Goal: Task Accomplishment & Management: Complete application form

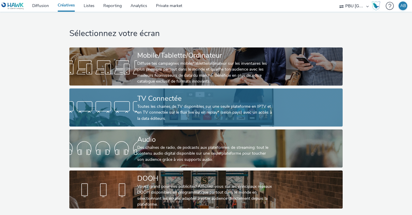
click at [123, 107] on div at bounding box center [103, 107] width 68 height 19
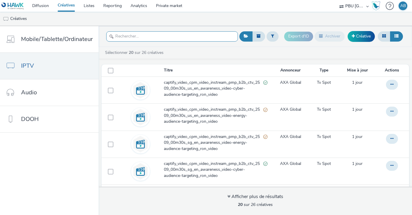
click at [127, 37] on input "text" at bounding box center [172, 36] width 132 height 10
paste input "captify_video_cpm_video_instream_pmp_b2b_ctv_2509_00m30s_us_en_awareness_video-…"
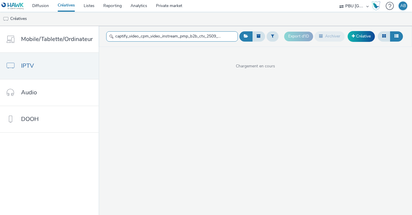
scroll to position [0, 128]
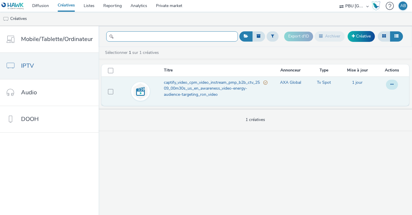
type input "captify_video_cpm_video_instream_pmp_b2b_ctv_2509_00m30s_us_en_awareness_video-…"
click at [392, 83] on icon at bounding box center [391, 84] width 3 height 4
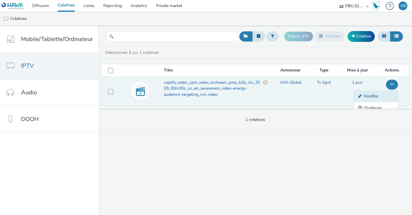
click at [378, 97] on link "Modifier" at bounding box center [376, 96] width 44 height 12
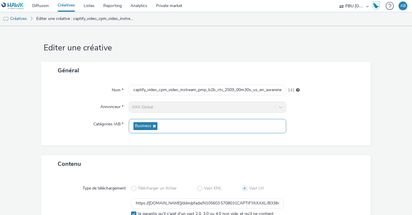
scroll to position [56, 0]
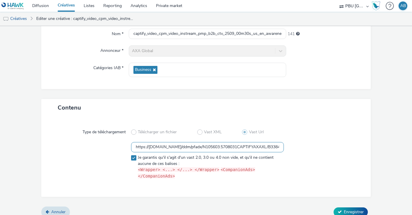
click at [182, 148] on input "https://ad.doubleclick.net/ddm/pfadx/N105603.5708031CAPTIFYAXAXL/B33847069.4268…" at bounding box center [207, 147] width 153 height 10
paste input "vast.xpln.tech/vast?vastUrl=8bwd27en1444670983&xid=axa&yid=captify&zid=axa-ww-x…"
type input "https://vast.xpln.tech/vast?vastUrl=8bwd27en1444670983&xid=axa&yid=captify&zid=…"
click at [331, 150] on div at bounding box center [322, 161] width 76 height 39
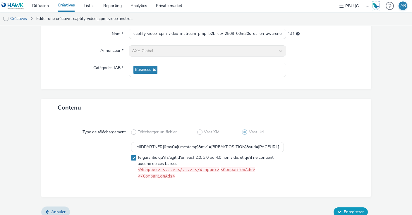
click at [351, 209] on span "Enregistrer" at bounding box center [354, 212] width 20 height 6
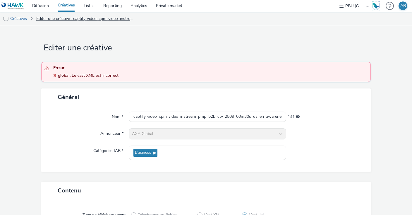
click at [47, 19] on link "Editer une créative : captify_video_cpm_video_instream_pmp_b2b_ctv_2509_00m30s_…" at bounding box center [84, 19] width 103 height 14
click at [16, 20] on link "Créatives" at bounding box center [15, 19] width 30 height 14
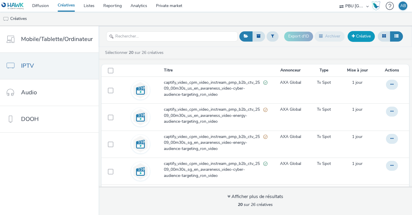
click at [363, 32] on link "Créative" at bounding box center [360, 36] width 27 height 11
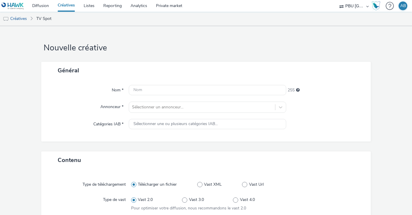
scroll to position [91, 0]
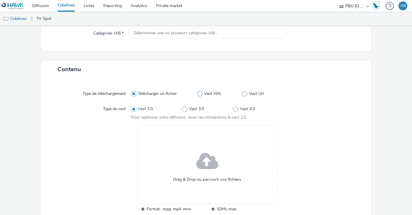
click at [201, 92] on span at bounding box center [199, 93] width 5 height 5
click at [201, 92] on input "Vast XML" at bounding box center [199, 94] width 4 height 4
radio input "false"
radio input "true"
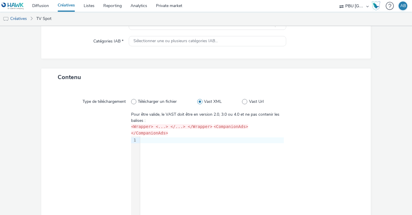
scroll to position [83, 0]
click at [149, 137] on div at bounding box center [212, 140] width 144 height 6
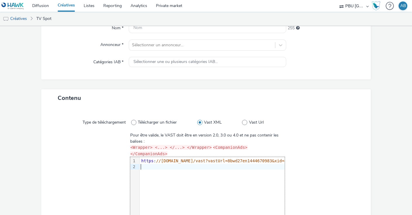
scroll to position [62, 0]
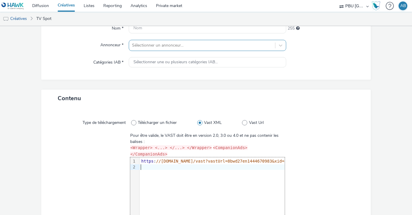
click at [147, 45] on div at bounding box center [202, 45] width 140 height 7
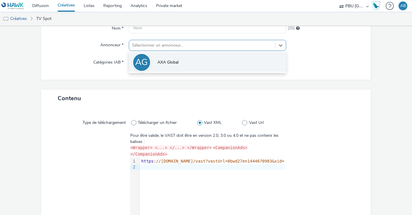
click at [157, 60] on li "AG AXA Global" at bounding box center [207, 62] width 157 height 20
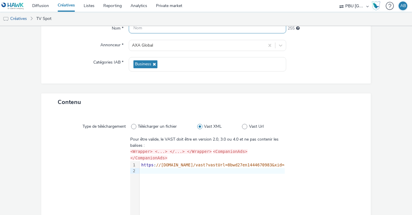
click at [161, 29] on input "text" at bounding box center [207, 28] width 157 height 10
paste input "captify_video_cpm_video_instream_pmp_b2b_ctv_2509_00m30s_us_en_awareness_video-…"
type input "captify_video_cpm_video_instream_pmp_b2b_ctv_2509_00m30s_us_en_awareness_video-…"
click at [351, 66] on div at bounding box center [325, 65] width 79 height 14
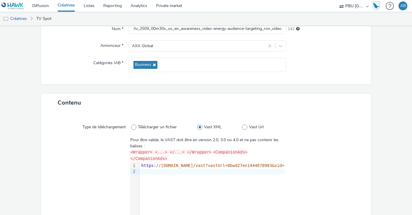
scroll to position [129, 0]
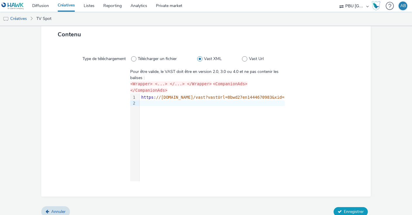
click at [345, 207] on button "Enregistrer" at bounding box center [350, 211] width 34 height 9
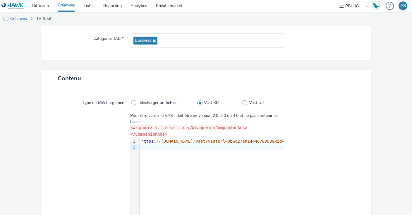
scroll to position [113, 0]
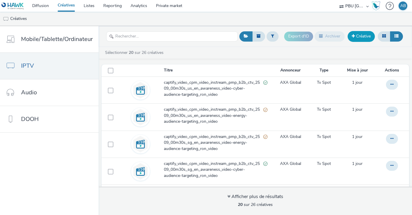
click at [359, 37] on link "Créative" at bounding box center [360, 36] width 27 height 11
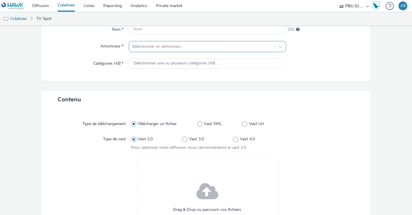
scroll to position [45, 0]
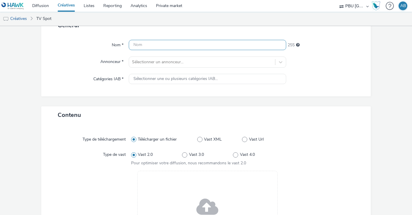
click at [157, 42] on input "text" at bounding box center [207, 45] width 157 height 10
paste input "captify_video_cpm_video_instream_pmp_b2b_ctv_2509_00m30s_us_en_awareness_video-…"
type input "captify_video_cpm_video_instream_pmp_b2b_ctv_2509_00m30s_us_en_awareness_video-…"
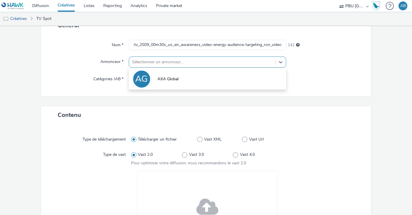
click at [160, 61] on div at bounding box center [202, 61] width 140 height 7
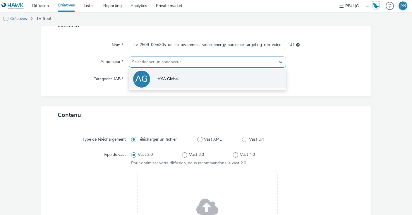
click at [164, 77] on span "AXA Global" at bounding box center [167, 79] width 21 height 6
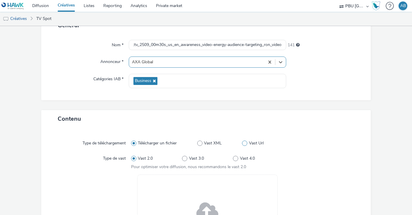
click at [245, 140] on span at bounding box center [244, 142] width 5 height 5
click at [245, 141] on input "Vast Url" at bounding box center [244, 143] width 4 height 4
radio input "false"
radio input "true"
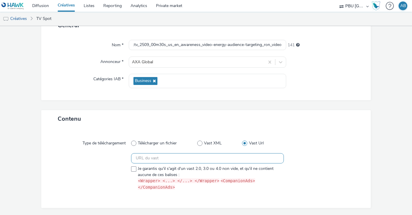
click at [149, 156] on input "text" at bounding box center [207, 158] width 153 height 10
paste input "https://vast.xpln.tech/vast?vastUrl=8bwd27en1444670983&xid=axa&yid=captify&zid=…"
type input "https://vast.xpln.tech/vast?vastUrl=8bwd27en1444670983&xid=axa&yid=captify&zid=…"
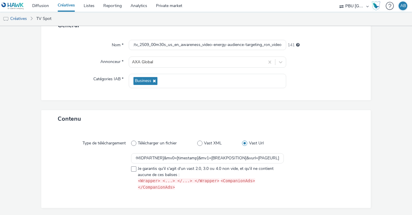
click at [131, 168] on div at bounding box center [91, 172] width 79 height 39
click at [137, 170] on label "Je garantis qu'il s'agit d'un vast 2.0, 3.0 ou 4.0 non vide, et qu'il ne contie…" at bounding box center [207, 178] width 153 height 25
checkbox input "true"
click at [361, 171] on div "Type de téléchargement Télécharger un fichier Vast XML Vast Url https://vast.xp…" at bounding box center [206, 167] width 318 height 69
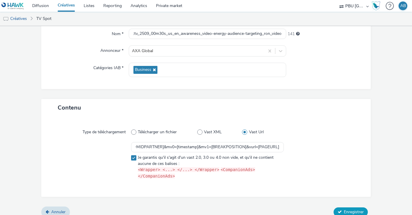
click at [352, 209] on span "Enregistrer" at bounding box center [354, 212] width 20 height 6
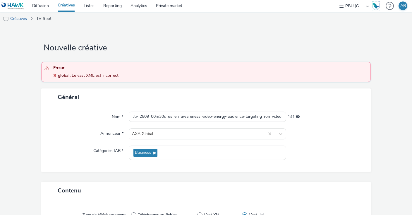
scroll to position [83, 0]
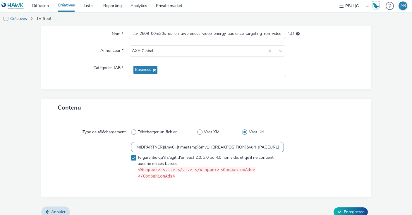
drag, startPoint x: 226, startPoint y: 146, endPoint x: 324, endPoint y: 145, distance: 97.4
click at [284, 145] on input "https://vast.xpln.tech/vast?vastUrl=8bwd27en1444670983&xid=axa&yid=captify&zid=…" at bounding box center [207, 147] width 153 height 10
click at [154, 146] on input "https://vast.xpln.tech/vast?vastUrl=8bwd27en1444670983&xid=axa&yid=captify&zid=…" at bounding box center [207, 147] width 153 height 10
drag, startPoint x: 144, startPoint y: 146, endPoint x: 75, endPoint y: 138, distance: 69.8
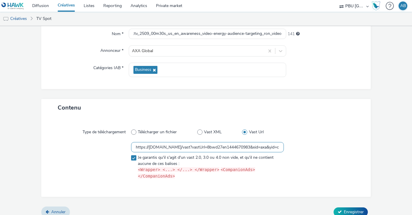
click at [131, 142] on input "https://vast.xpln.tech/vast?vastUrl=8bwd27en1444670983&xid=axa&yid=captify&zid=…" at bounding box center [207, 147] width 153 height 10
click at [135, 145] on input "https://vast.xpln.tech/vast?vastUrl=8bwd27en1444670983&xid=axa&yid=captify&zid=…" at bounding box center [207, 147] width 153 height 10
click at [352, 209] on span "Enregistrer" at bounding box center [354, 212] width 20 height 6
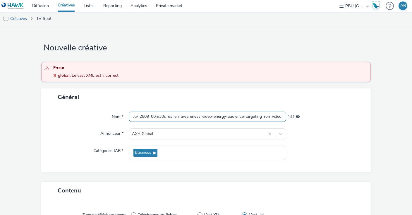
scroll to position [83, 0]
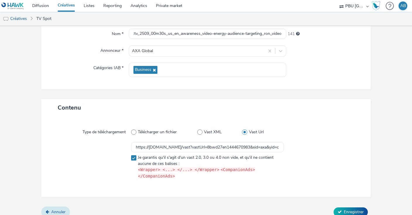
click at [54, 209] on span "Annuler" at bounding box center [58, 212] width 14 height 6
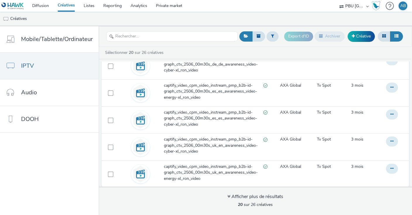
scroll to position [2, 0]
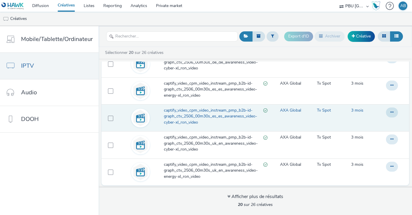
click at [214, 112] on span "captify_video_cpm_video_instream_pmp_b2b-id-graph_ctv_2506_00m30s_es_es_awarene…" at bounding box center [213, 116] width 99 height 18
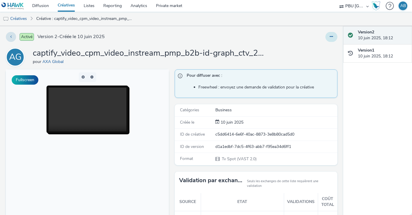
click at [335, 36] on button at bounding box center [331, 37] width 12 height 10
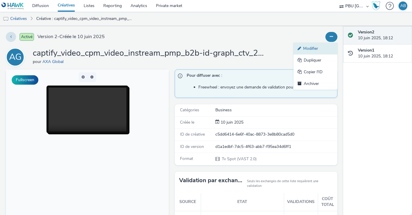
click at [308, 49] on link "Modifier" at bounding box center [315, 49] width 44 height 12
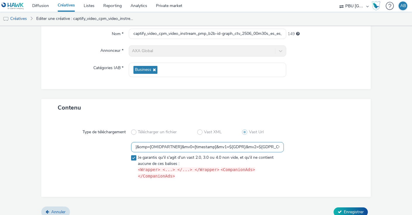
scroll to position [0, 1147]
drag, startPoint x: 140, startPoint y: 147, endPoint x: 346, endPoint y: 142, distance: 205.7
click at [284, 142] on input "https://vast.xpln.tech/vast?vastUrl=y88cv5pb-886309411&xid=axa&yid=captify&zid=…" at bounding box center [207, 147] width 153 height 10
click at [311, 143] on div at bounding box center [322, 161] width 76 height 39
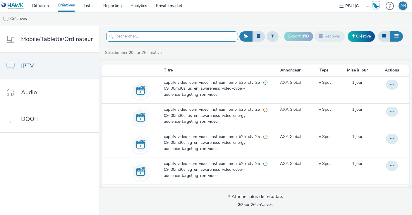
click at [144, 34] on input "text" at bounding box center [172, 36] width 132 height 10
paste input "captify_video_cpm_video_instream_pmp_b2b_ctv_2509_00m30s_us_en_awareness_video-…"
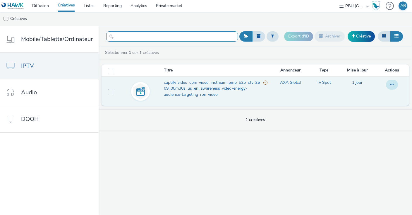
type input "captify_video_cpm_video_instream_pmp_b2b_ctv_2509_00m30s_us_en_awareness_video-…"
click at [391, 83] on icon at bounding box center [391, 84] width 3 height 4
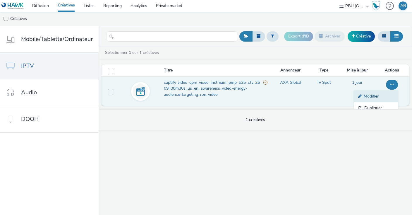
click at [377, 95] on link "Modifier" at bounding box center [376, 96] width 44 height 12
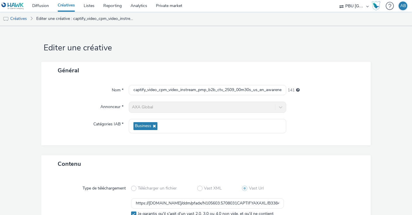
scroll to position [56, 0]
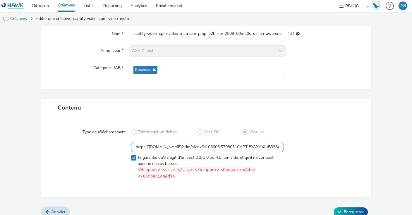
click at [227, 148] on input "https://ad.doubleclick.net/ddm/pfadx/N105603.5708031CAPTIFYAXAXL/B33847069.4268…" at bounding box center [207, 147] width 153 height 10
click at [169, 148] on input "https://ad.doubleclick.net/ddm/pfadx/N105603.5708031CAPTIFYAXAXL/B33847069.4268…" at bounding box center [207, 147] width 153 height 10
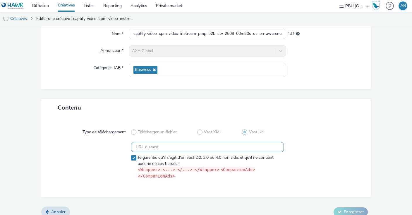
paste input "https://vast.xpln.tech/vast?vastUrl=8bwd27en1444670983&xid=axa&yid=captify&zid=…"
type input "https://vast.xpln.tech/vast?vastUrl=8bwd27en1444670983&xid=axa&yid=captify&zid=…"
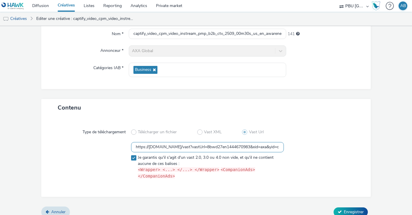
scroll to position [0, 1009]
click at [334, 152] on div at bounding box center [322, 161] width 76 height 39
click at [354, 209] on span "Enregistrer" at bounding box center [354, 212] width 20 height 6
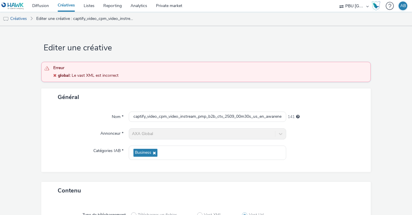
scroll to position [83, 0]
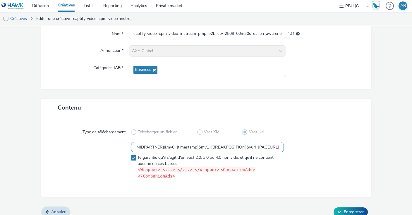
click at [150, 144] on input "https://vast.xpln.tech/vast?vastUrl=8bwd27en1444670983&xid=axa&yid=captify&zid=…" at bounding box center [207, 147] width 153 height 10
click at [333, 159] on div at bounding box center [322, 161] width 76 height 39
click at [345, 209] on span "Enregistrer" at bounding box center [354, 212] width 20 height 6
click at [187, 145] on input "https://vast.xpln.tech/vast?vastUrl=8bwd27en1444670983&xid=axa&yid=captify&zid=…" at bounding box center [207, 147] width 153 height 10
drag, startPoint x: 225, startPoint y: 146, endPoint x: 318, endPoint y: 140, distance: 92.6
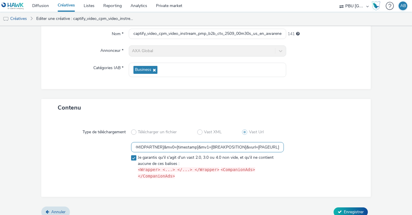
click at [284, 142] on input "https://vast.xpln.tech/vast?vastUrl=8bwd27en1444670983&xid=axa&yid=captify&zid=…" at bounding box center [207, 147] width 153 height 10
click at [208, 148] on input "https://vast.xpln.tech/vast?vastUrl=8bwd27en1444670983&xid=axa&yid=captify&zid=…" at bounding box center [207, 147] width 153 height 10
drag, startPoint x: 151, startPoint y: 147, endPoint x: 63, endPoint y: 143, distance: 88.4
click at [131, 143] on input "https://vast.xpln.tech/vast?vastUrl=8bwd27en1444670983&xid=axa&yid=captify&zid=…" at bounding box center [207, 147] width 153 height 10
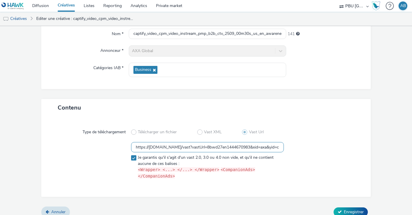
click at [63, 143] on div at bounding box center [91, 161] width 79 height 39
click at [135, 156] on span at bounding box center [133, 157] width 5 height 5
click at [134, 157] on span at bounding box center [133, 157] width 5 height 5
checkbox input "true"
click at [19, 17] on link "Créatives" at bounding box center [15, 19] width 30 height 14
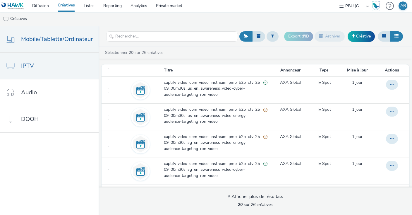
click at [47, 39] on span "Mobile/Tablette/Ordinateur" at bounding box center [57, 39] width 72 height 8
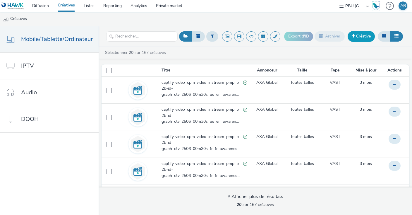
click at [369, 35] on link "Créative" at bounding box center [360, 36] width 27 height 11
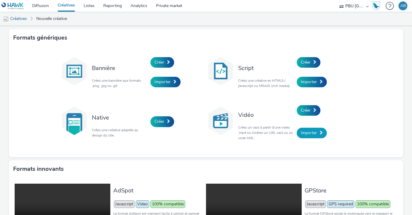
click at [309, 133] on span "Importer" at bounding box center [309, 133] width 16 height 6
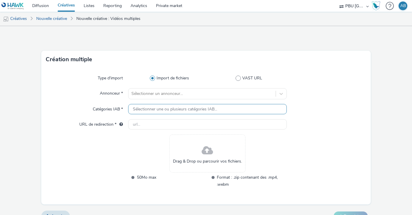
scroll to position [11, 0]
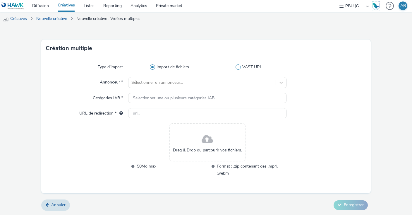
click at [240, 65] on label "VAST URL" at bounding box center [250, 67] width 73 height 6
click at [248, 65] on input "VAST URL" at bounding box center [250, 67] width 4 height 4
radio input "false"
radio input "true"
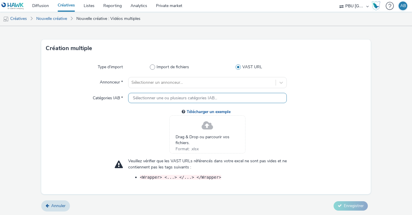
click at [168, 98] on span "Sélectionner une ou plusieurs catégories IAB..." at bounding box center [175, 98] width 84 height 5
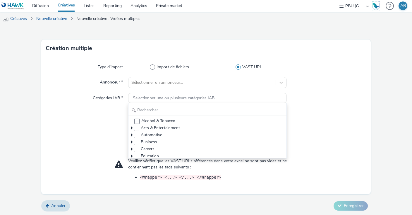
click at [349, 111] on div at bounding box center [326, 130] width 79 height 45
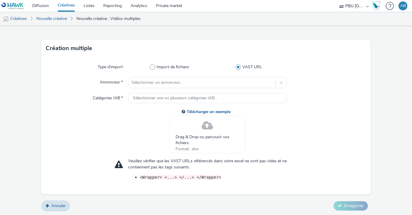
scroll to position [12, 0]
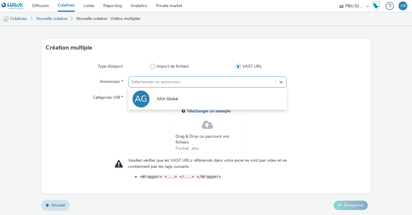
click at [166, 82] on div at bounding box center [201, 81] width 141 height 7
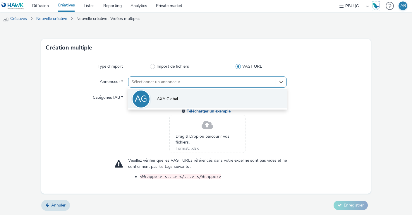
click at [172, 98] on span "AXA Global" at bounding box center [167, 99] width 21 height 6
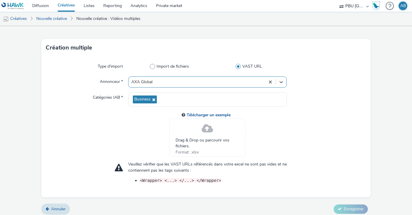
scroll to position [15, 0]
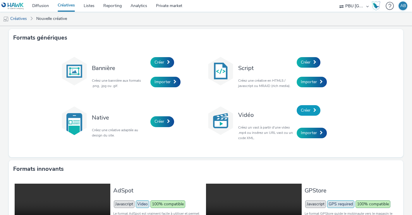
click at [303, 108] on span "Créer" at bounding box center [306, 110] width 10 height 6
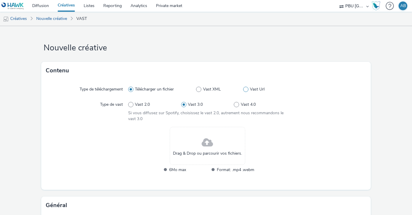
click at [244, 89] on span at bounding box center [245, 89] width 5 height 5
click at [244, 89] on input "Vast Url" at bounding box center [245, 89] width 4 height 4
radio input "false"
radio input "true"
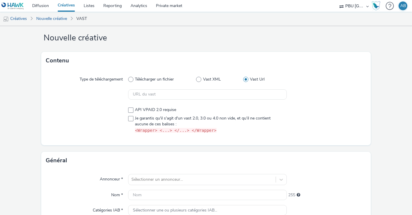
scroll to position [9, 0]
click at [131, 119] on span at bounding box center [130, 119] width 5 height 5
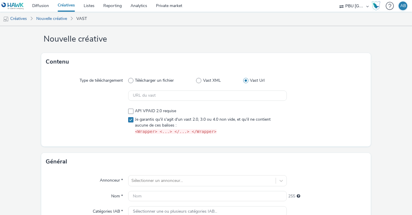
checkbox input "true"
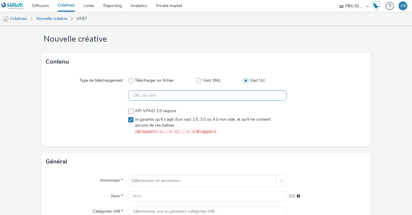
click at [151, 94] on input "text" at bounding box center [207, 95] width 159 height 10
paste input "https://vast.xpln.tech/vast?vastUrl=3ktj46dt-545512766&xid=axa&yid=captify&zid=…"
type input "https://vast.xpln.tech/vast?vastUrl=3ktj46dt-545512766&xid=axa&yid=captify&zid=…"
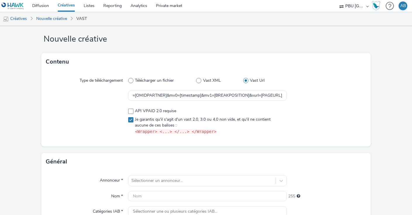
click at [347, 122] on div at bounding box center [326, 121] width 79 height 31
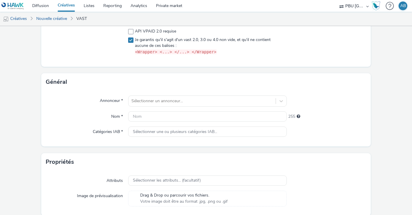
scroll to position [110, 0]
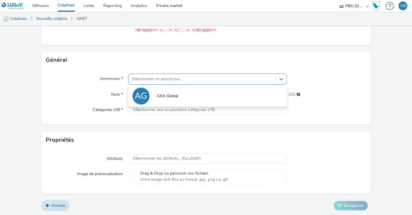
click at [204, 76] on div at bounding box center [201, 78] width 141 height 7
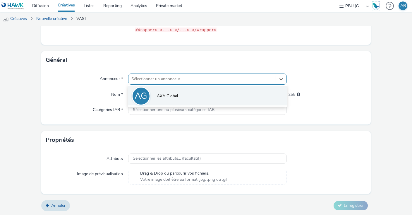
click at [211, 98] on li "AG AXA Global" at bounding box center [207, 96] width 159 height 20
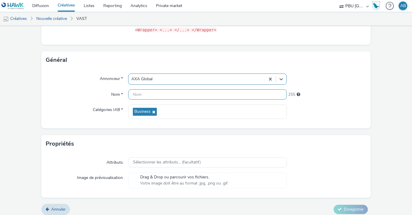
click at [193, 93] on input "text" at bounding box center [207, 94] width 159 height 10
type input "test"
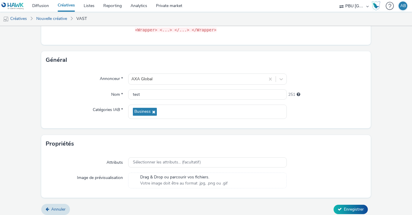
click at [354, 145] on div "Propriétés" at bounding box center [205, 144] width 329 height 18
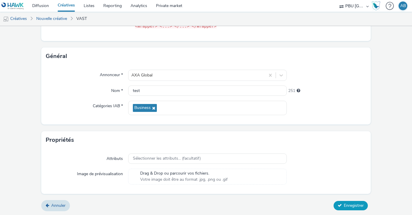
click at [347, 206] on span "Enregistrer" at bounding box center [354, 205] width 20 height 6
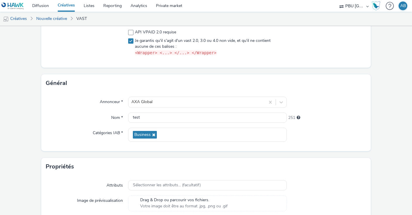
scroll to position [0, 0]
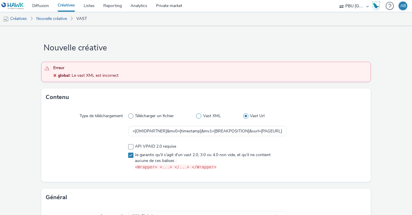
click at [198, 115] on span at bounding box center [198, 115] width 5 height 5
click at [198, 115] on input "Vast XML" at bounding box center [198, 116] width 4 height 4
radio input "true"
radio input "false"
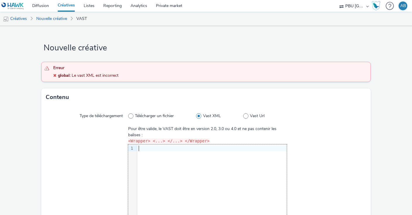
click at [147, 146] on div at bounding box center [211, 148] width 149 height 6
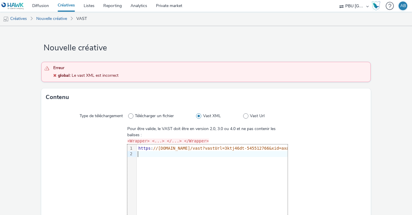
click at [335, 142] on div at bounding box center [326, 182] width 79 height 112
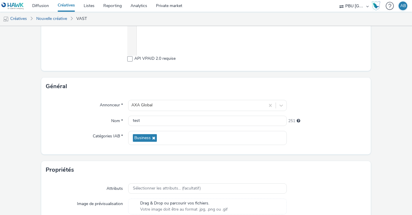
scroll to position [206, 0]
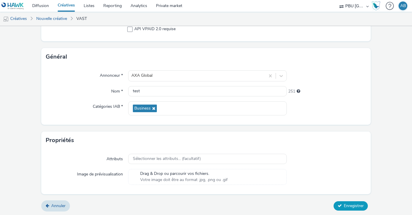
click at [340, 204] on icon at bounding box center [340, 205] width 4 height 4
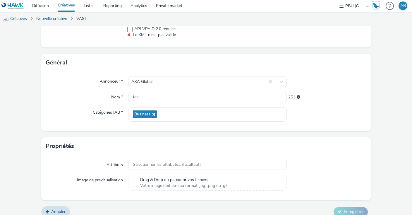
scroll to position [185, 0]
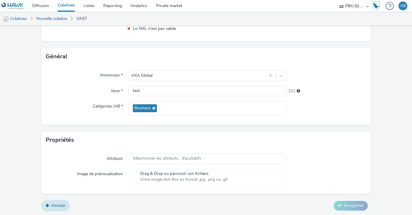
click at [51, 204] on link "Annuler" at bounding box center [55, 205] width 29 height 11
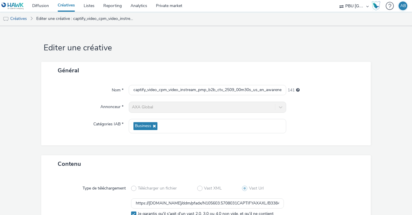
scroll to position [56, 0]
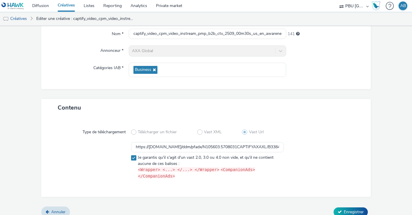
click at [62, 6] on link "Créatives" at bounding box center [66, 6] width 26 height 12
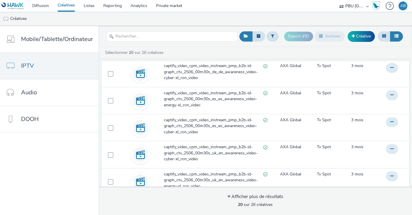
scroll to position [429, 0]
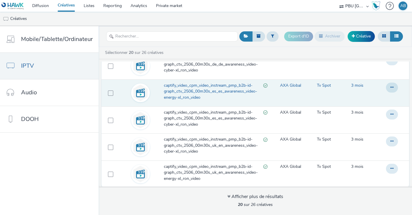
click at [209, 87] on span "captify_video_cpm_video_instream_pmp_b2b-id-graph_ctv_2506_00m30s_es_es_awarene…" at bounding box center [213, 91] width 99 height 18
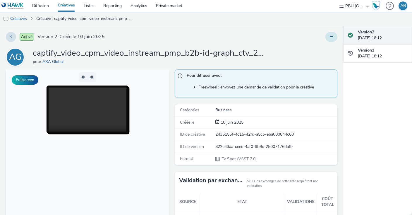
click at [335, 35] on button at bounding box center [331, 37] width 12 height 10
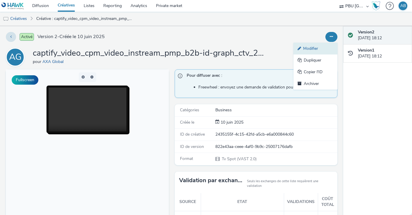
click at [306, 49] on link "Modifier" at bounding box center [315, 49] width 44 height 12
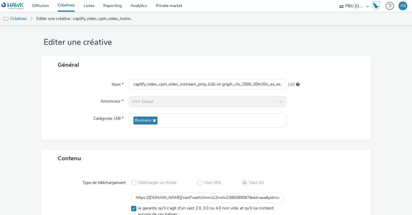
scroll to position [56, 0]
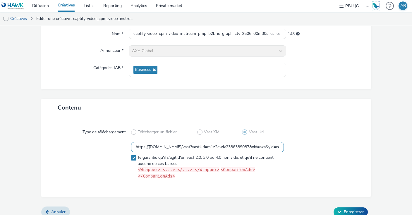
click at [221, 146] on input "https://vast.xpln.tech/vast?vastUrl=m1z2cwiv2386389087&xid=axa&yid=captify&zid=…" at bounding box center [207, 147] width 153 height 10
paste input "3ktj46dt-545512766&xid=axa&yid=captify&zid=axa-ww-xl-vol-0925&mac=hawk&vpaid=ye…"
type input "https://vast.xpln.tech/vast?vastUrl=3ktj46dt-545512766&xid=axa&yid=captify&zid=…"
click at [333, 158] on div at bounding box center [322, 161] width 76 height 39
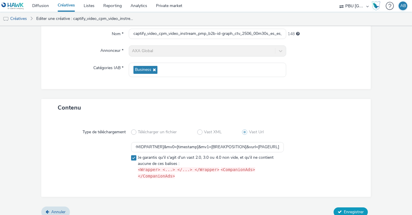
click at [351, 209] on span "Enregistrer" at bounding box center [354, 212] width 20 height 6
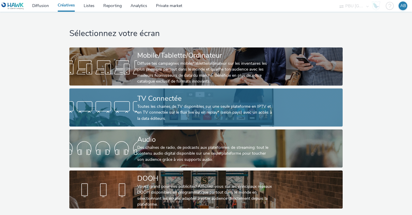
click at [182, 112] on div "Toutes les chaines de TV disponibles sur une seule plateforme en IPTV et en TV …" at bounding box center [204, 113] width 135 height 18
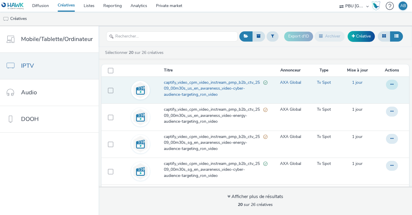
click at [392, 86] on button at bounding box center [392, 85] width 12 height 10
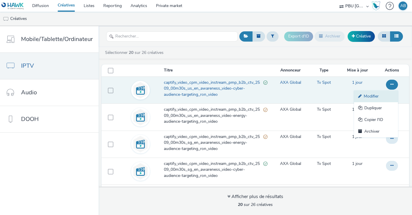
click at [373, 96] on link "Modifier" at bounding box center [376, 96] width 44 height 12
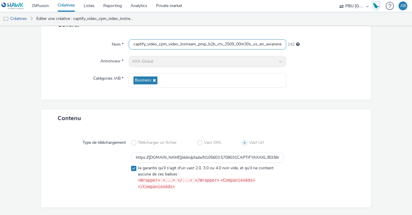
scroll to position [56, 0]
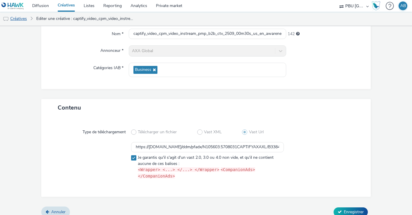
click at [13, 16] on link "Créatives" at bounding box center [15, 19] width 30 height 14
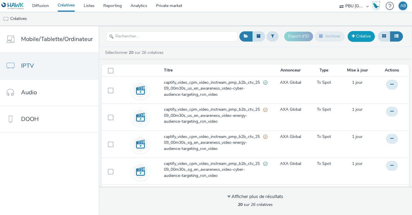
click at [359, 37] on link "Créative" at bounding box center [360, 36] width 27 height 11
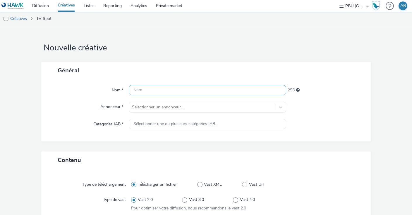
click at [137, 87] on input "text" at bounding box center [207, 90] width 157 height 10
paste input "captify_video_cpm_video_instream_pmp_b2b_ctv_2509_00m30s_us_en_awareness_video-…"
type input "captify_video_cpm_video_instream_pmp_b2b_ctv_2509_00m30s_us_en_awareness_video-…"
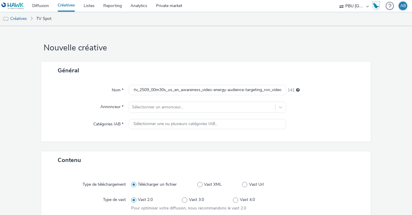
click at [90, 98] on div "Nom * captify_video_cpm_video_instream_pmp_b2b_ctv_2509_00m30s_us_en_awareness_…" at bounding box center [205, 110] width 329 height 62
click at [246, 185] on span at bounding box center [244, 184] width 5 height 5
click at [246, 185] on input "Vast Url" at bounding box center [244, 184] width 4 height 4
radio input "false"
radio input "true"
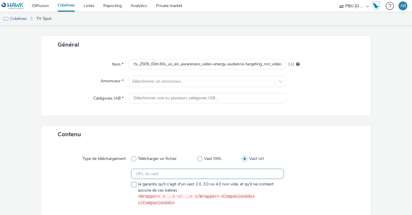
scroll to position [26, 0]
click at [149, 175] on input "text" at bounding box center [207, 173] width 153 height 10
paste input "https://vast.xpln.tech/vast?vastUrl=8bwd27en1444670983&xid=axa&yid=captify&zid=…"
type input "https://vast.xpln.tech/vast?vastUrl=8bwd27en1444670983&xid=axa&yid=captify&zid=…"
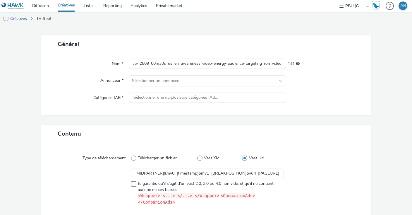
click at [101, 179] on div at bounding box center [91, 187] width 79 height 39
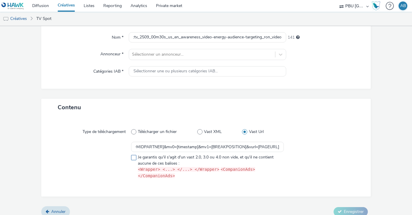
click at [134, 157] on span at bounding box center [133, 157] width 5 height 5
checkbox input "true"
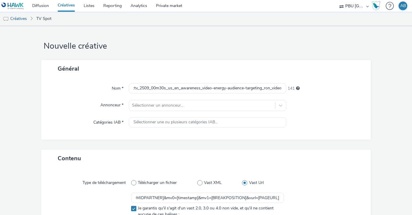
scroll to position [1, 0]
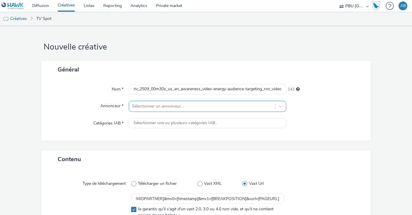
click at [175, 105] on div at bounding box center [202, 106] width 140 height 7
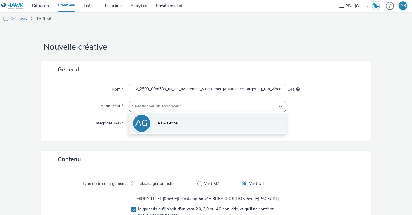
click at [182, 126] on li "AG AXA Global" at bounding box center [207, 123] width 157 height 20
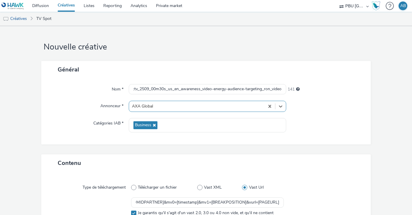
scroll to position [56, 0]
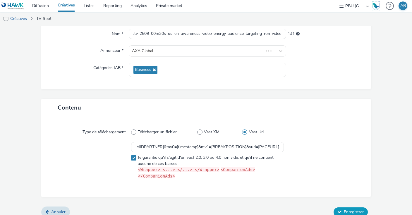
click at [351, 209] on span "Enregistrer" at bounding box center [354, 212] width 20 height 6
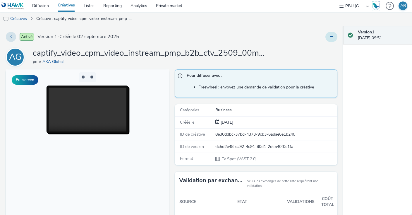
click at [326, 38] on button at bounding box center [331, 37] width 12 height 10
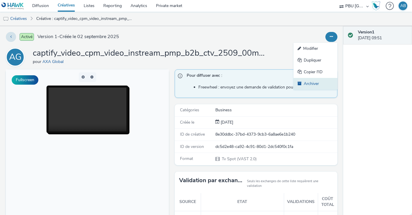
click at [316, 83] on link "Archiver" at bounding box center [315, 84] width 44 height 12
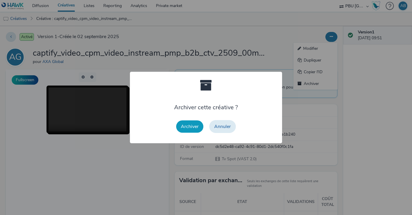
click at [189, 125] on button "Archiver" at bounding box center [189, 126] width 27 height 12
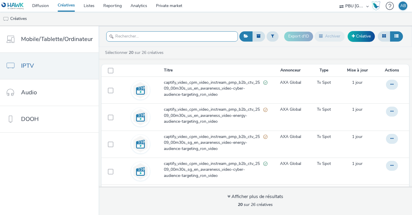
click at [139, 39] on input "text" at bounding box center [172, 36] width 132 height 10
paste input "captify_video_cpm_video_instream_pmp_b2b_ctv_2509_00m30s_us_en_awareness_video-…"
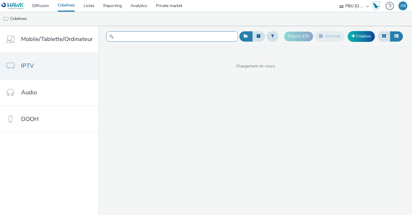
type input "captify_video_cpm_video_instream_pmp_b2b_ctv_2509_00m30s_us_en_awareness_video-…"
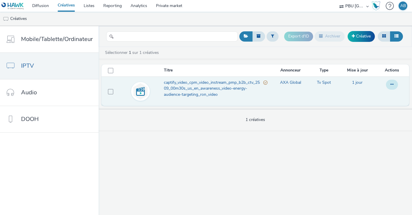
click at [393, 83] on icon at bounding box center [391, 84] width 3 height 4
click at [373, 96] on link "Modifier" at bounding box center [376, 96] width 44 height 12
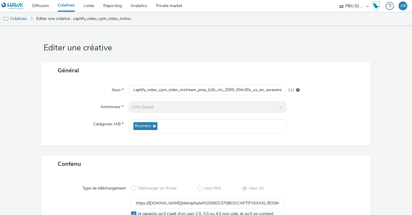
scroll to position [56, 0]
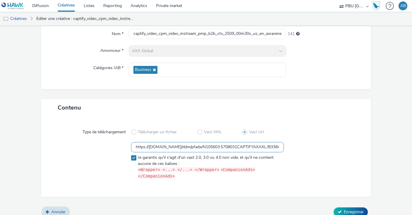
click at [196, 145] on input "https://ad.doubleclick.net/ddm/pfadx/N105603.5708031CAPTIFYAXAXL/B33847069.4268…" at bounding box center [207, 147] width 153 height 10
paste input "vast.xpln.tech/vast?vastUrl=8bwd27en1444670983&xid=axa&yid=captify&zid=axa-ww-x…"
type input "https://vast.xpln.tech/vast?vastUrl=8bwd27en1444670983&xid=axa&yid=captify&zid=…"
click at [325, 152] on div at bounding box center [322, 161] width 76 height 39
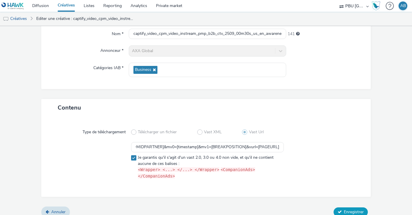
click at [357, 209] on span "Enregistrer" at bounding box center [354, 212] width 20 height 6
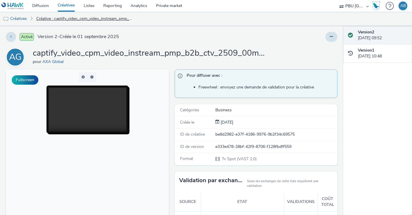
click at [47, 19] on link "Créative : captify_video_cpm_video_instream_pmp_b2b_ctv_2509_00m30s_us_en_aware…" at bounding box center [84, 19] width 103 height 14
click at [20, 20] on link "Créatives" at bounding box center [15, 19] width 30 height 14
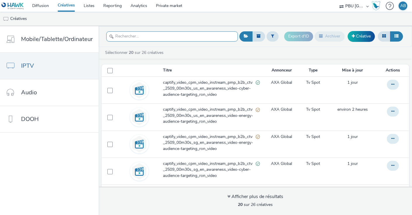
click at [151, 36] on input "text" at bounding box center [172, 36] width 132 height 10
paste input "captify_video_cpm_video_instream_pmp_b2b_ctv_2509_00m30s_us_en_awareness_video-…"
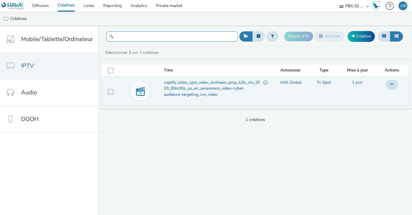
type input "captify_video_cpm_video_instream_pmp_b2b_ctv_2509_00m30s_us_en_awareness_video-…"
click at [204, 81] on span "captify_video_cpm_video_instream_pmp_b2b_ctv_2509_00m30s_us_en_awareness_video-…" at bounding box center [213, 89] width 99 height 18
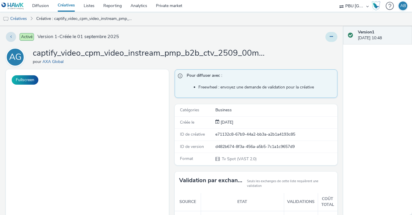
click at [327, 39] on button at bounding box center [331, 37] width 12 height 10
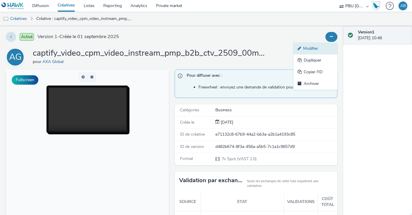
click at [321, 50] on link "Modifier" at bounding box center [315, 49] width 44 height 12
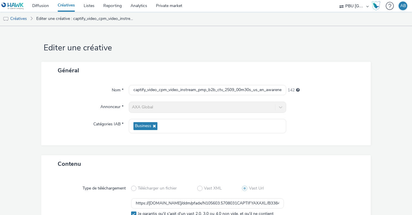
scroll to position [56, 0]
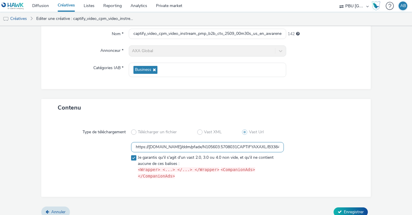
click at [171, 144] on input "https://ad.doubleclick.net/ddm/pfadx/N105603.5708031CAPTIFYAXAXL/B33847069.4273…" at bounding box center [207, 147] width 153 height 10
paste input "vast.xpln.tech/vast?vastUrl=9wlk70ap4432328711&xid=axa&yid=captify&zid=axa-ww-x…"
type input "https://[DOMAIN_NAME]/vast?vastUrl=9wlk70ap4432328711&xid=axa&yid=captify&zid=a…"
click at [312, 152] on div at bounding box center [322, 161] width 76 height 39
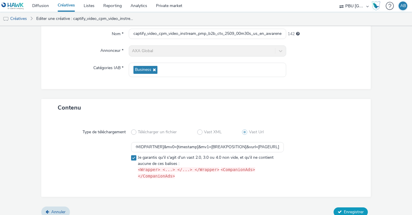
click at [347, 209] on span "Enregistrer" at bounding box center [354, 212] width 20 height 6
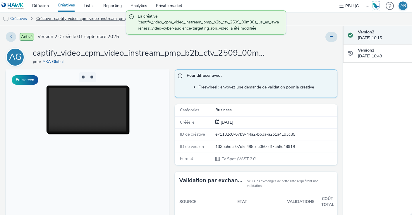
click at [45, 18] on link "Créative : captify_video_cpm_video_instream_pmp_b2b_ctv_2509_00m30s_us_en_aware…" at bounding box center [84, 19] width 103 height 14
click at [14, 18] on link "Créatives" at bounding box center [15, 19] width 30 height 14
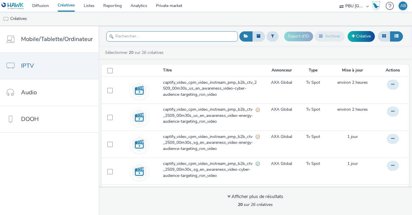
click at [176, 37] on input "text" at bounding box center [172, 36] width 132 height 10
paste input "captify_video_cpm_video_instream_pmp_b2b_ctv_2509_00m30s_sg_en_awareness_video-…"
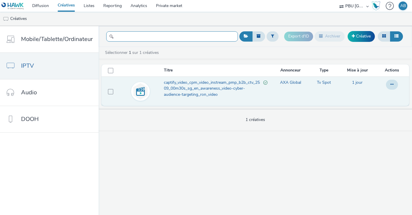
type input "captify_video_cpm_video_instream_pmp_b2b_ctv_2509_00m30s_sg_en_awareness_video-…"
click at [384, 82] on td at bounding box center [393, 90] width 32 height 29
click at [391, 84] on icon at bounding box center [391, 84] width 3 height 4
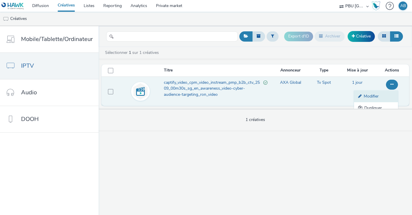
click at [377, 95] on link "Modifier" at bounding box center [376, 96] width 44 height 12
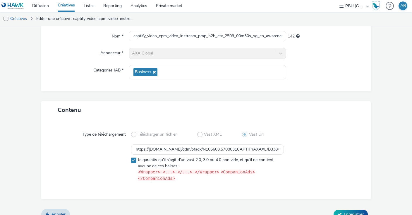
scroll to position [56, 0]
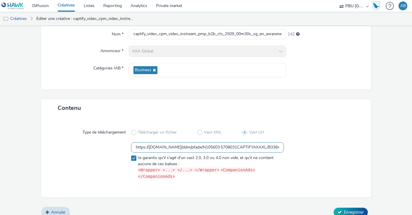
click at [164, 145] on input "https://ad.doubleclick.net/ddm/pfadx/N105603.5708031CAPTIFYAXAXL/B33847048.4268…" at bounding box center [207, 147] width 153 height 10
paste input "vast.xpln.tech/vast?vastUrl=hk6kyz3p-4856218536&xid=axa&yid=captify&zid=axa-ww-…"
type input "https://vast.xpln.tech/vast?vastUrl=hk6kyz3p-4856218536&xid=axa&yid=captify&zid…"
click at [331, 155] on div at bounding box center [322, 161] width 76 height 39
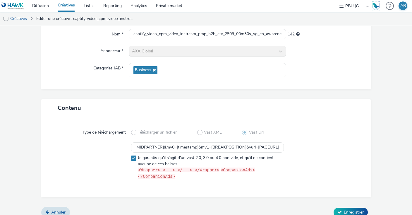
scroll to position [56, 0]
click at [353, 209] on span "Enregistrer" at bounding box center [354, 212] width 20 height 6
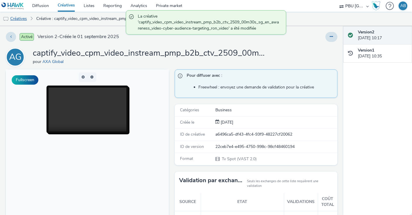
click at [23, 18] on link "Créatives" at bounding box center [15, 19] width 30 height 14
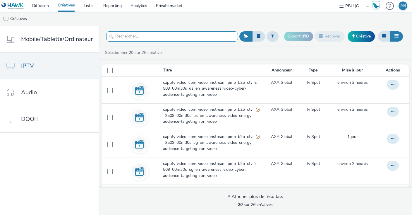
click at [195, 40] on input "text" at bounding box center [172, 36] width 132 height 10
paste input "captify_video_cpm_video_instream_pmp_b2b_ctv_2509_00m30s_sg_en_awareness_video-…"
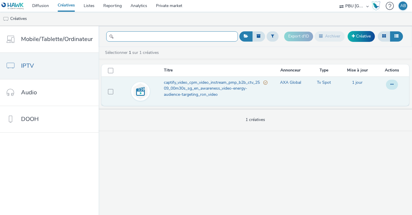
type input "captify_video_cpm_video_instream_pmp_b2b_ctv_2509_00m30s_sg_en_awareness_video-…"
click at [395, 84] on button at bounding box center [392, 85] width 12 height 10
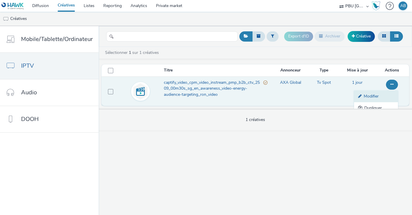
click at [379, 94] on link "Modifier" at bounding box center [376, 96] width 44 height 12
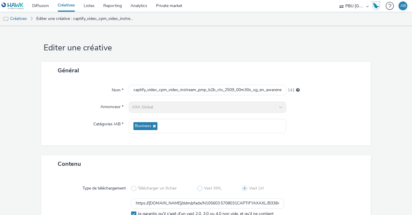
scroll to position [56, 0]
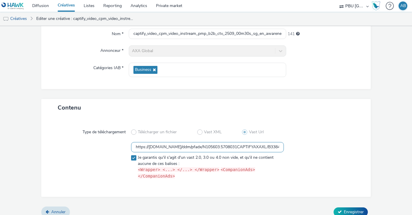
click at [162, 147] on input "https://ad.doubleclick.net/ddm/pfadx/N105603.5708031CAPTIFYAXAXL/B33847048.4269…" at bounding box center [207, 147] width 153 height 10
paste input "vast.xpln.tech/vast?vastUrl=jj8ogdga-7852866288&xid=axa&yid=captify&zid=axa-ww-…"
type input "https://vast.xpln.tech/vast?vastUrl=jj8ogdga-7852866288&xid=axa&yid=captify&zid…"
click at [337, 141] on div "Type de téléchargement Télécharger un fichier Vast XML Vast Url https://vast.xp…" at bounding box center [206, 156] width 318 height 69
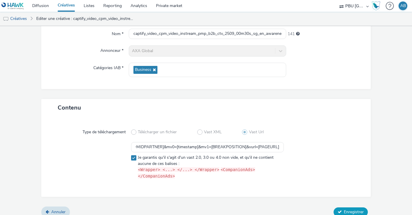
click at [352, 209] on span "Enregistrer" at bounding box center [354, 212] width 20 height 6
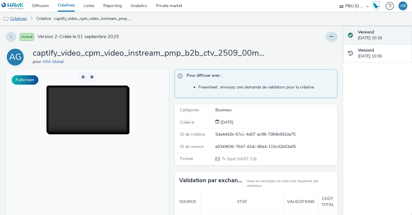
click at [17, 19] on link "Créatives" at bounding box center [15, 19] width 30 height 14
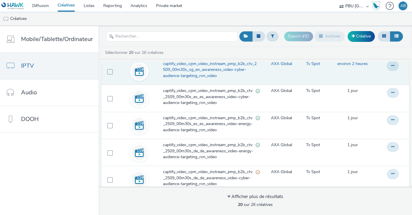
scroll to position [100, 0]
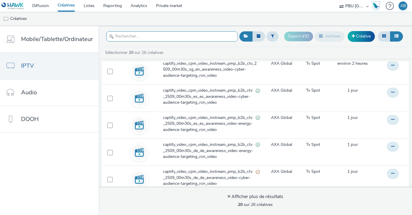
click at [131, 37] on input "text" at bounding box center [172, 36] width 132 height 10
paste input "captify_video_cpm_video_instream_pmp_b2b_ctv_2509_00m30s_ca_en_awareness_video-…"
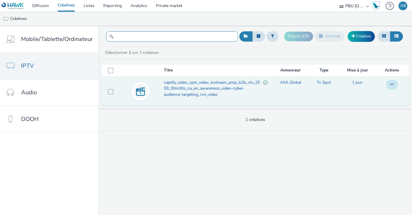
type input "captify_video_cpm_video_instream_pmp_b2b_ctv_2509_00m30s_ca_en_awareness_video-…"
click at [396, 86] on button at bounding box center [392, 85] width 12 height 10
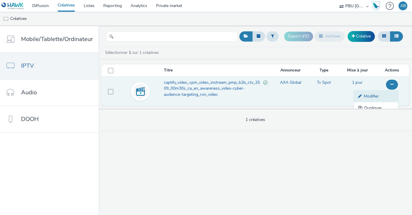
click at [375, 95] on link "Modifier" at bounding box center [376, 96] width 44 height 12
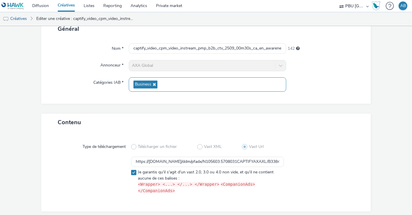
scroll to position [56, 0]
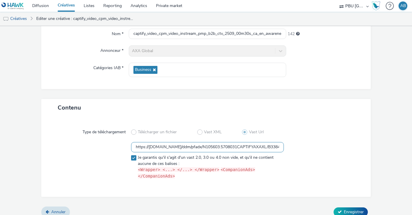
click at [217, 148] on input "https://ad.doubleclick.net/ddm/pfadx/N105603.5708031CAPTIFYAXAXL/B33847945.4267…" at bounding box center [207, 147] width 153 height 10
paste input "vast.xpln.tech/vast?vastUrl=a9wz7qsx5226867452&xid=axa&yid=captify&zid=axa-ww-x…"
type input "https://vast.xpln.tech/vast?vastUrl=a9wz7qsx5226867452&xid=axa&yid=captify&zid=…"
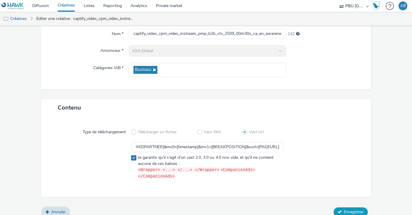
click at [345, 209] on span "Enregistrer" at bounding box center [354, 212] width 20 height 6
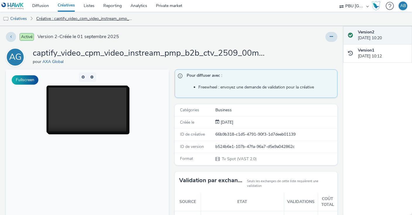
click at [42, 18] on link "Créative : captify_video_cpm_video_instream_pmp_b2b_ctv_2509_00m30s_ca_en_aware…" at bounding box center [84, 19] width 103 height 14
click at [66, 4] on link "Créatives" at bounding box center [66, 6] width 26 height 12
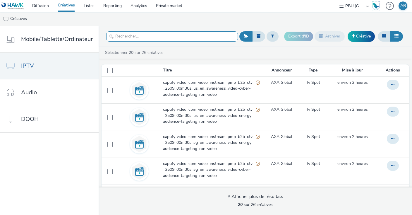
click at [148, 39] on input "text" at bounding box center [172, 36] width 132 height 10
paste input "captify_video_cpm_video_instream_pmp_b2b_ctv_2509_00m30s_ca_en_awareness_video-…"
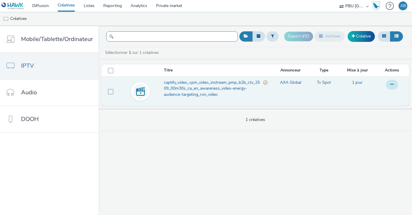
type input "captify_video_cpm_video_instream_pmp_b2b_ctv_2509_00m30s_ca_en_awareness_video-…"
click at [393, 83] on icon at bounding box center [391, 84] width 3 height 4
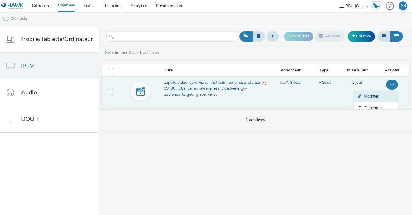
click at [376, 95] on link "Modifier" at bounding box center [376, 96] width 44 height 12
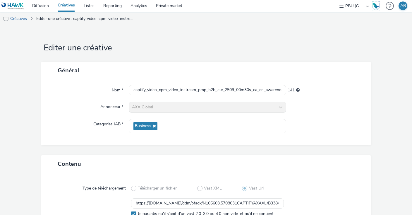
scroll to position [56, 0]
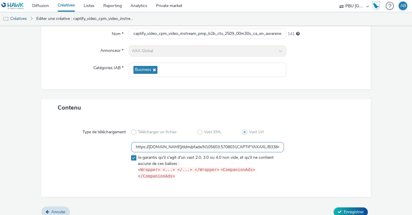
click at [157, 144] on input "https://ad.doubleclick.net/ddm/pfadx/N105603.5708031CAPTIFYAXAXL/B33847945.4267…" at bounding box center [207, 147] width 153 height 10
paste input "vast.xpln.tech/vast?vastUrl=io11uuse-6105341478&xid=axa&yid=captify&zid=axa-ww-…"
type input "https://vast.xpln.tech/vast?vastUrl=io11uuse-6105341478&xid=axa&yid=captify&zid…"
click at [342, 161] on div at bounding box center [322, 161] width 76 height 39
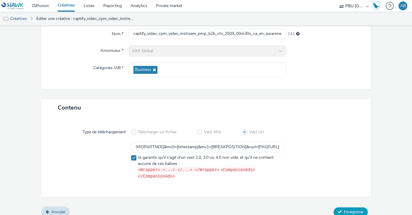
click at [353, 209] on span "Enregistrer" at bounding box center [354, 212] width 20 height 6
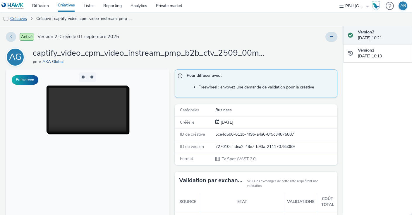
click at [18, 20] on link "Créatives" at bounding box center [15, 19] width 30 height 14
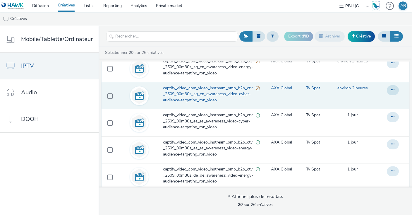
scroll to position [73, 0]
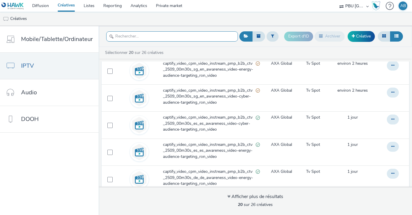
click at [144, 35] on input "text" at bounding box center [172, 36] width 132 height 10
paste input "captify_video_cpm_video_instream_pmp_b2b_ctv_2509_00m30s_de_de_awareness_video-…"
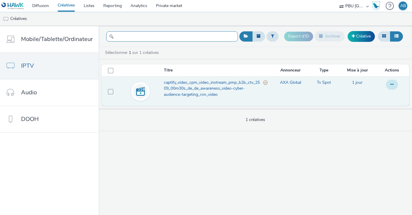
type input "captify_video_cpm_video_instream_pmp_b2b_ctv_2509_00m30s_de_de_awareness_video-…"
click at [393, 85] on icon at bounding box center [391, 84] width 3 height 4
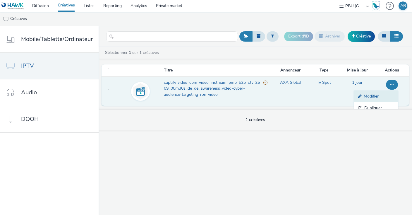
click at [373, 97] on link "Modifier" at bounding box center [376, 96] width 44 height 12
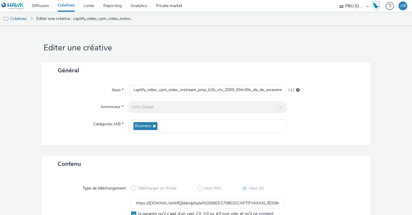
scroll to position [56, 0]
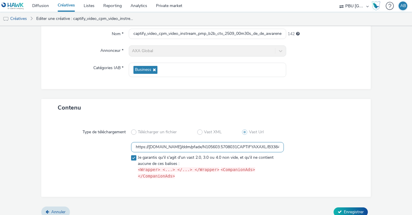
click at [148, 145] on input "https://ad.doubleclick.net/ddm/pfadx/N105603.5708031CAPTIFYAXAXL/B33847960.4268…" at bounding box center [207, 147] width 153 height 10
paste input "vast.xpln.tech/vast?vastUrl=jc9yfemh8905301&xid=axa&yid=captify&zid=axa-ww-xl-v…"
type input "https://vast.xpln.tech/vast?vastUrl=jc9yfemh8905301&xid=axa&yid=captify&zid=axa…"
click at [342, 157] on div at bounding box center [322, 161] width 76 height 39
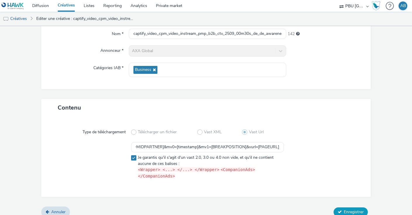
click at [352, 209] on span "Enregistrer" at bounding box center [354, 212] width 20 height 6
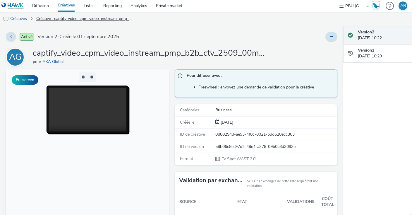
click at [47, 18] on link "Créative : captify_video_cpm_video_instream_pmp_b2b_ctv_2509_00m30s_de_de_aware…" at bounding box center [84, 19] width 103 height 14
click at [16, 16] on link "Créatives" at bounding box center [15, 19] width 30 height 14
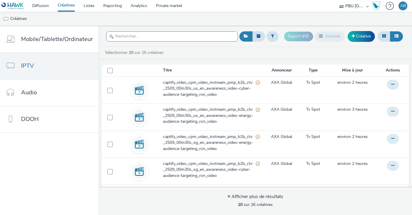
click at [125, 35] on input "text" at bounding box center [172, 36] width 132 height 10
paste input "captify_video_cpm_video_instream_pmp_b2b_ctv_2509_00m30s_de_de_awareness_video-…"
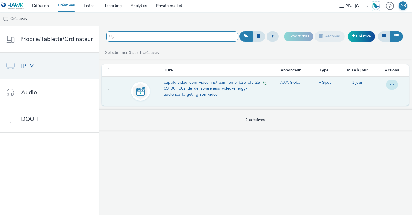
type input "captify_video_cpm_video_instream_pmp_b2b_ctv_2509_00m30s_de_de_awareness_video-…"
click at [393, 84] on icon at bounding box center [391, 84] width 3 height 4
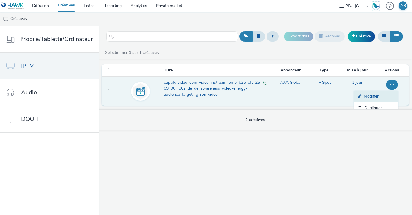
click at [379, 97] on link "Modifier" at bounding box center [376, 96] width 44 height 12
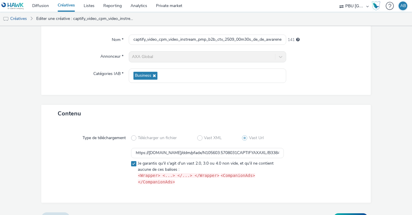
scroll to position [56, 0]
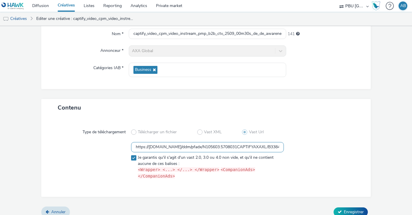
click at [188, 147] on input "https://ad.doubleclick.net/ddm/pfadx/N105603.5708031CAPTIFYAXAXL/B33847960.4268…" at bounding box center [207, 147] width 153 height 10
paste input "vast.xpln.tech/vast?vastUrl=z0pc96j4-2853402638&xid=axa&yid=captify&zid=axa-ww-…"
type input "https://vast.xpln.tech/vast?vastUrl=z0pc96j4-2853402638&xid=axa&yid=captify&zid…"
click at [341, 160] on div at bounding box center [322, 161] width 76 height 39
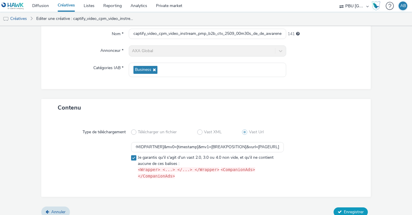
click at [357, 209] on span "Enregistrer" at bounding box center [354, 212] width 20 height 6
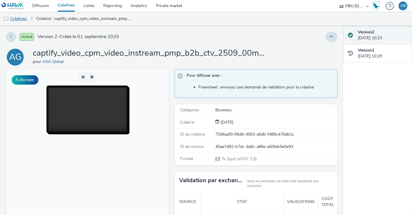
click at [19, 16] on link "Créatives" at bounding box center [15, 19] width 30 height 14
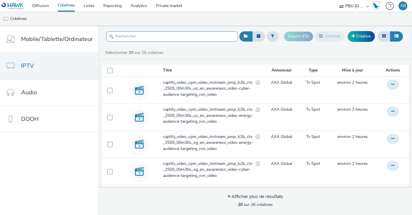
click at [165, 39] on input "text" at bounding box center [172, 36] width 132 height 10
paste input "captify_video_cpm_video_instream_pmp_b2b_ctv_2509_00m30s_es_es_awareness_video-…"
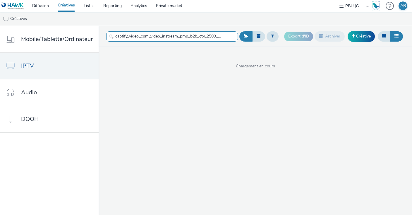
scroll to position [0, 128]
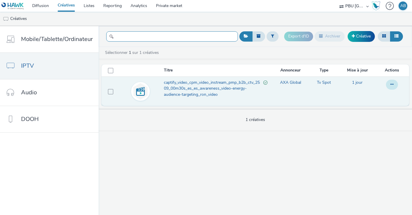
type input "captify_video_cpm_video_instream_pmp_b2b_ctv_2509_00m30s_es_es_awareness_video-…"
click at [397, 86] on button at bounding box center [392, 85] width 12 height 10
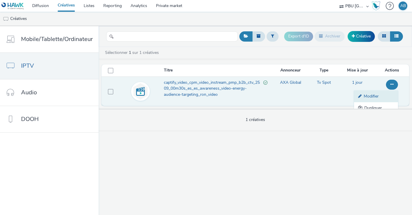
click at [378, 95] on link "Modifier" at bounding box center [376, 96] width 44 height 12
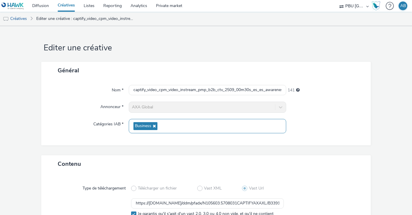
scroll to position [56, 0]
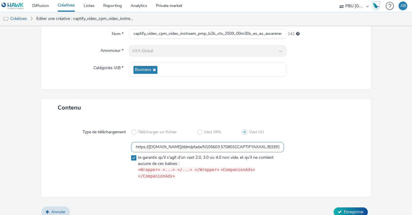
click at [187, 148] on input "https://ad.doubleclick.net/ddm/pfadx/N105603.5708031CAPTIFYAXAXL/B33917495.4268…" at bounding box center [207, 147] width 153 height 10
paste input "vast.xpln.tech/vast?vastUrl=boudtx1c2993732628&xid=axa&yid=captify&zid=axa-ww-x…"
type input "https://vast.xpln.tech/vast?vastUrl=boudtx1c2993732628&xid=axa&yid=captify&zid=…"
click at [344, 161] on div at bounding box center [322, 161] width 76 height 39
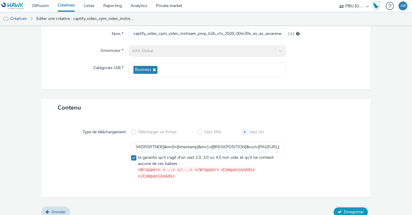
click at [346, 209] on span "Enregistrer" at bounding box center [354, 212] width 20 height 6
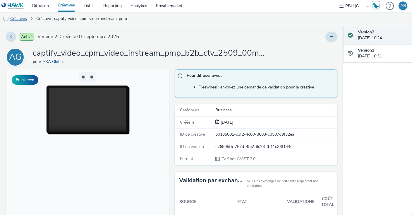
click at [22, 19] on link "Créatives" at bounding box center [15, 19] width 30 height 14
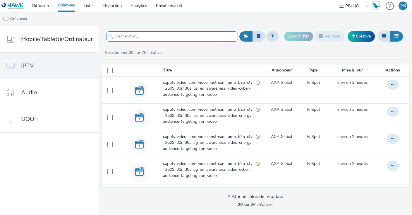
click at [197, 37] on input "text" at bounding box center [172, 36] width 132 height 10
paste input "captify_video_cpm_video_instream_pmp_b2b_ctv_2509_00m30s_es_es_awareness_video-…"
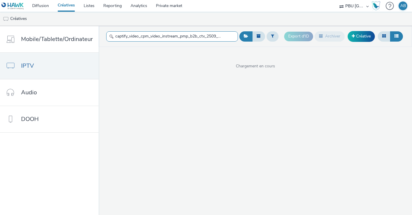
scroll to position [0, 125]
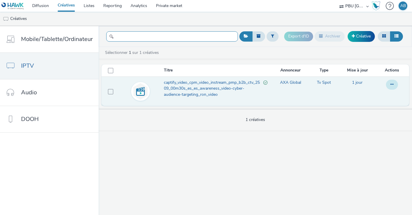
type input "captify_video_cpm_video_instream_pmp_b2b_ctv_2509_00m30s_es_es_awareness_video-…"
click at [391, 83] on icon at bounding box center [391, 84] width 3 height 4
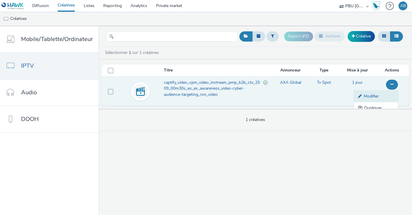
click at [380, 94] on link "Modifier" at bounding box center [376, 96] width 44 height 12
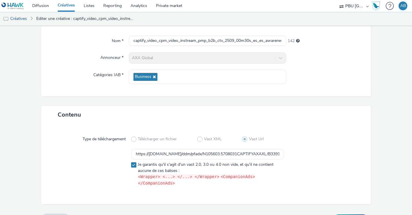
scroll to position [51, 0]
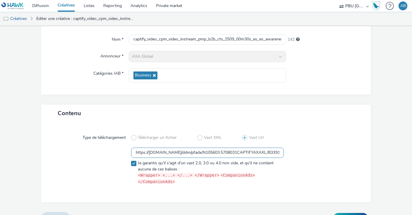
click at [171, 152] on input "https://ad.doubleclick.net/ddm/pfadx/N105603.5708031CAPTIFYAXAXL/B33917495.4269…" at bounding box center [207, 152] width 153 height 10
paste input "vast.xpln.tech/vast?vastUrl=hcl2ih7e-1959123696&xid=axa&yid=captify&zid=axa-ww-…"
type input "https://vast.xpln.tech/vast?vastUrl=hcl2ih7e-1959123696&xid=axa&yid=captify&zid…"
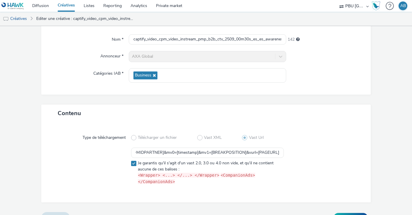
click at [348, 158] on div at bounding box center [322, 166] width 76 height 39
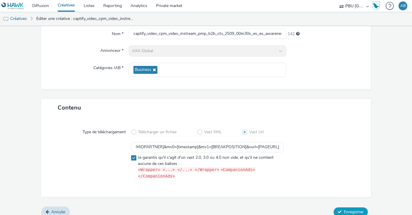
click at [350, 209] on span "Enregistrer" at bounding box center [354, 212] width 20 height 6
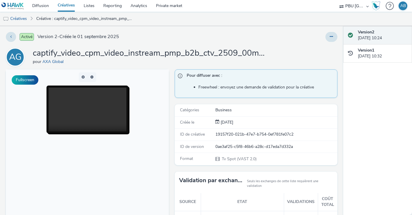
click at [67, 7] on link "Créatives" at bounding box center [66, 6] width 26 height 12
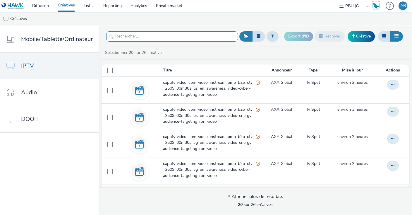
click at [140, 36] on input "text" at bounding box center [172, 36] width 132 height 10
paste input "captify_video_cpm_video_instream_pmp_b2b_ctv_2509_00m30s_fr_fr_awareness_video-…"
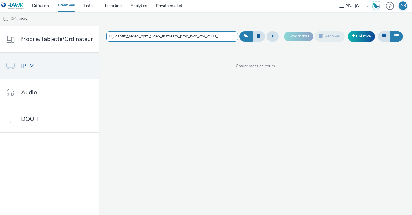
scroll to position [0, 125]
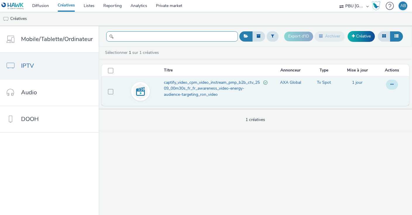
type input "captify_video_cpm_video_instream_pmp_b2b_ctv_2509_00m30s_fr_fr_awareness_video-…"
click at [394, 82] on button at bounding box center [392, 85] width 12 height 10
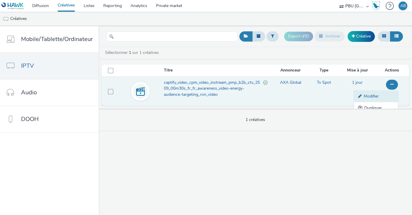
click at [378, 94] on link "Modifier" at bounding box center [376, 96] width 44 height 12
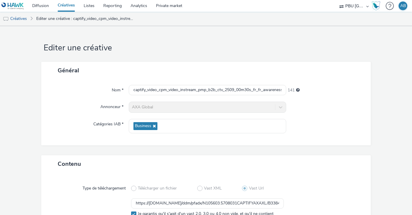
scroll to position [56, 0]
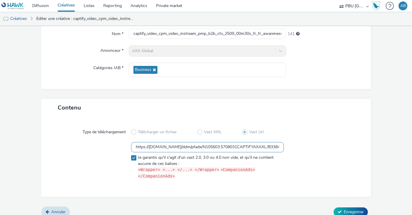
click at [201, 148] on input "https://ad.doubleclick.net/ddm/pfadx/N105603.5708031CAPTIFYAXAXL/B33846787.4268…" at bounding box center [207, 147] width 153 height 10
paste input "vast.xpln.tech/vast?vastUrl=lk8qyun46851127100&xid=axa&yid=captify&zid=axa-ww-x…"
type input "https://vast.xpln.tech/vast?vastUrl=lk8qyun46851127100&xid=axa&yid=captify&zid=…"
click at [338, 157] on div at bounding box center [322, 161] width 76 height 39
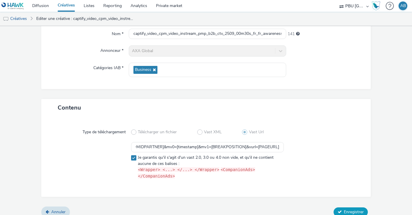
click at [355, 209] on span "Enregistrer" at bounding box center [354, 212] width 20 height 6
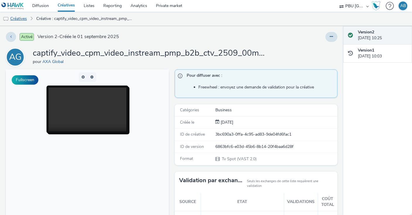
click at [16, 20] on link "Créatives" at bounding box center [15, 19] width 30 height 14
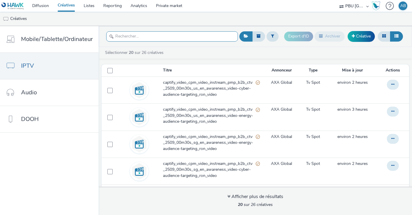
click at [140, 34] on input "text" at bounding box center [172, 36] width 132 height 10
paste input "captify_video_cpm_video_instream_pmp_b2b_ctv_2509_00m30s_fr_fr_awareness_video-…"
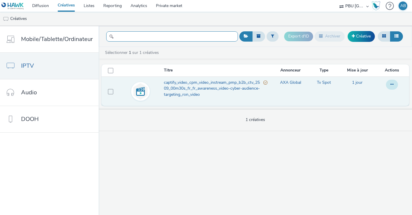
type input "captify_video_cpm_video_instream_pmp_b2b_ctv_2509_00m30s_fr_fr_awareness_video-…"
click at [392, 85] on icon at bounding box center [391, 84] width 3 height 4
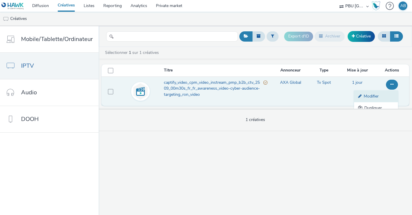
click at [372, 98] on link "Modifier" at bounding box center [376, 96] width 44 height 12
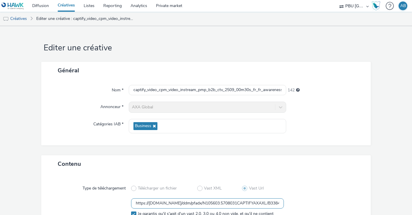
scroll to position [56, 0]
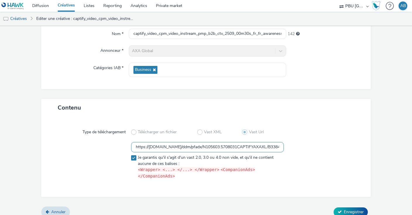
click at [163, 144] on input "https://ad.doubleclick.net/ddm/pfadx/N105603.5708031CAPTIFYAXAXL/B33846787.4269…" at bounding box center [207, 147] width 153 height 10
paste input "vast.xpln.tech/vast?vastUrl=v761m2ww-307612317&xid=axa&yid=captify&zid=axa-ww-x…"
type input "https://vast.xpln.tech/vast?vastUrl=v761m2ww-307612317&xid=axa&yid=captify&zid=…"
click at [362, 155] on div "Type de téléchargement Télécharger un fichier Vast XML Vast Url https://vast.xp…" at bounding box center [206, 156] width 318 height 69
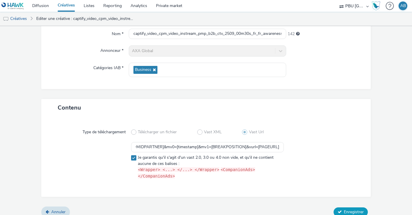
click at [360, 209] on span "Enregistrer" at bounding box center [354, 212] width 20 height 6
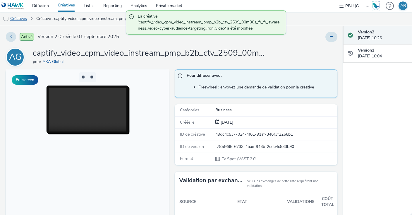
click at [20, 17] on link "Créatives" at bounding box center [15, 19] width 30 height 14
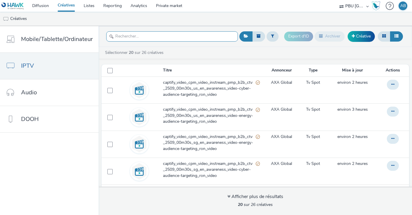
click at [154, 41] on input "text" at bounding box center [172, 36] width 132 height 10
paste input "captify_video_cpm_video_instream_pmp_b2b_ctv_2509_00m30s_uk_en_awareness_video-…"
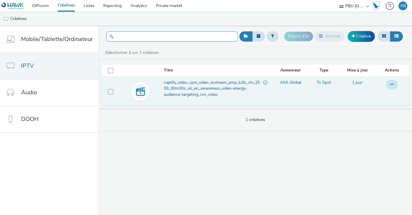
type input "captify_video_cpm_video_instream_pmp_b2b_ctv_2509_00m30s_uk_en_awareness_video-…"
click at [389, 86] on button at bounding box center [392, 85] width 12 height 10
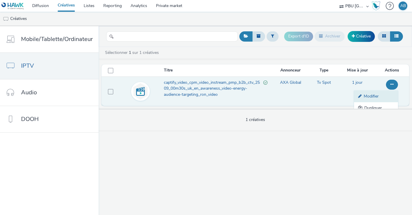
click at [374, 97] on link "Modifier" at bounding box center [376, 96] width 44 height 12
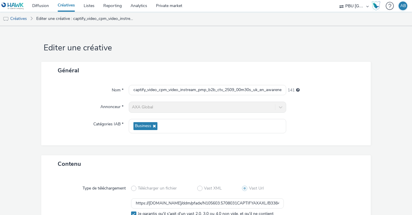
scroll to position [56, 0]
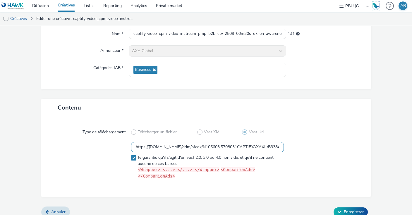
click at [174, 144] on input "https://ad.doubleclick.net/ddm/pfadx/N105603.5708031CAPTIFYAXAXL/B33847063.4268…" at bounding box center [207, 147] width 153 height 10
paste input "vast.xpln.tech/vast?vastUrl=4ybjfgow1859624280&xid=axa&yid=captify&zid=axa-ww-x…"
type input "https://vast.xpln.tech/vast?vastUrl=4ybjfgow1859624280&xid=axa&yid=captify&zid=…"
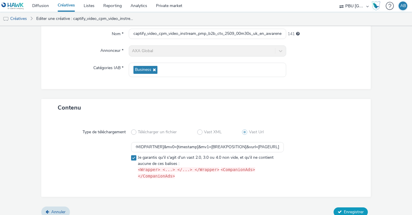
click at [361, 209] on span "Enregistrer" at bounding box center [354, 212] width 20 height 6
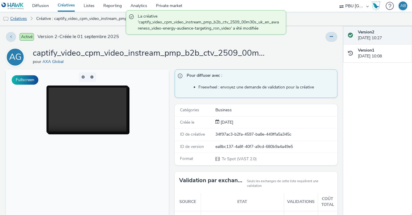
click at [17, 16] on link "Créatives" at bounding box center [15, 19] width 30 height 14
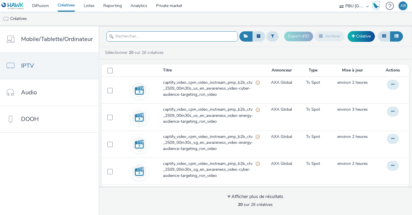
click at [151, 41] on input "text" at bounding box center [172, 36] width 132 height 10
click at [143, 35] on input "text" at bounding box center [172, 36] width 132 height 10
paste input "captify_video_cpm_video_instream_pmp_b2b_ctv_2509_00m30s_uk_en_awareness_video-…"
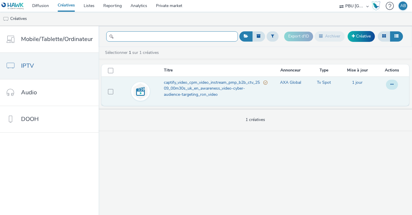
type input "captify_video_cpm_video_instream_pmp_b2b_ctv_2509_00m30s_uk_en_awareness_video-…"
click at [392, 82] on icon at bounding box center [391, 84] width 3 height 4
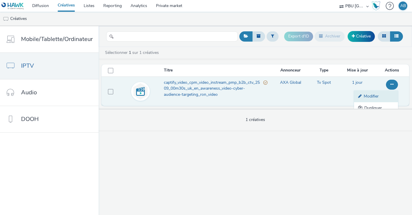
click at [381, 95] on link "Modifier" at bounding box center [376, 96] width 44 height 12
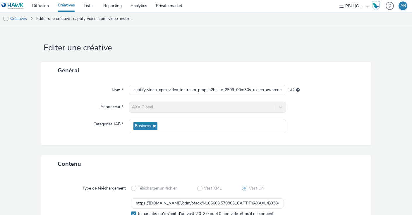
scroll to position [56, 0]
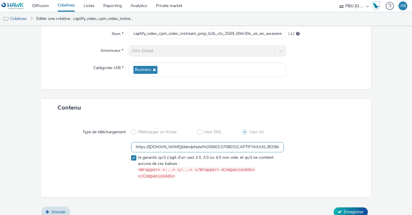
click at [181, 147] on input "https://ad.doubleclick.net/ddm/pfadx/N105603.5708031CAPTIFYAXAXL/B33847063.4273…" at bounding box center [207, 147] width 153 height 10
paste input "vast.xpln.tech/vast?vastUrl=8v6u4yjs428464877&xid=axa&yid=captify&zid=axa-ww-xl…"
type input "https://vast.xpln.tech/vast?vastUrl=8v6u4yjs428464877&xid=axa&yid=captify&zid=a…"
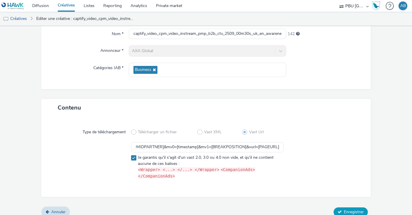
click at [354, 209] on span "Enregistrer" at bounding box center [354, 212] width 20 height 6
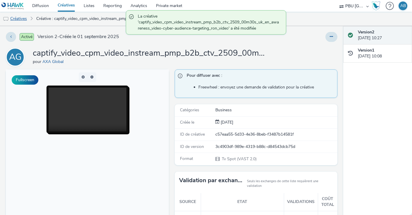
click at [18, 20] on link "Créatives" at bounding box center [15, 19] width 30 height 14
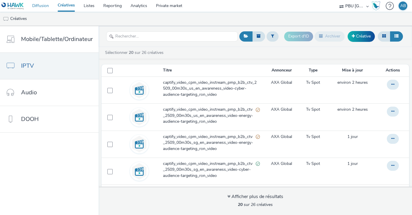
click at [40, 5] on link "Diffusion" at bounding box center [40, 6] width 25 height 12
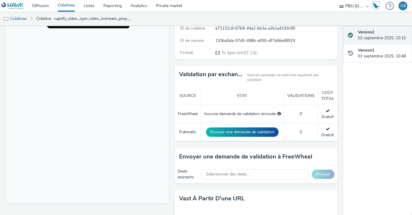
scroll to position [133, 0]
